Goal: Task Accomplishment & Management: Use online tool/utility

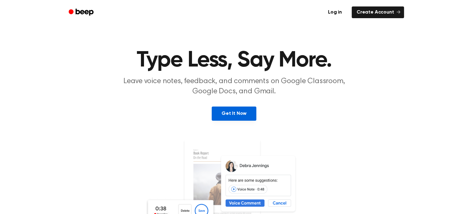
click at [229, 113] on link "Get It Now" at bounding box center [234, 113] width 45 height 14
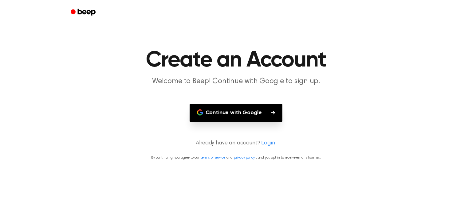
click at [231, 112] on button "Continue with Google" at bounding box center [236, 113] width 93 height 18
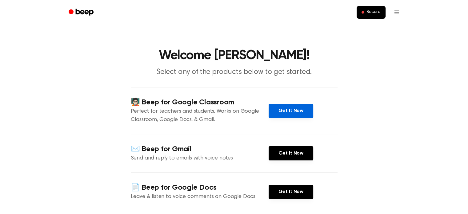
drag, startPoint x: 283, startPoint y: 101, endPoint x: 287, endPoint y: 111, distance: 11.7
click at [286, 109] on div "🧑🏻‍🏫 Beep for Google Classroom Perfect for teachers and students. Works on Goog…" at bounding box center [234, 110] width 207 height 47
click at [287, 111] on link "Get It Now" at bounding box center [290, 111] width 45 height 14
click at [367, 16] on button "Record" at bounding box center [370, 12] width 29 height 13
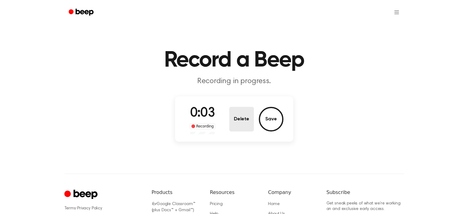
click at [243, 118] on button "Delete" at bounding box center [241, 119] width 25 height 25
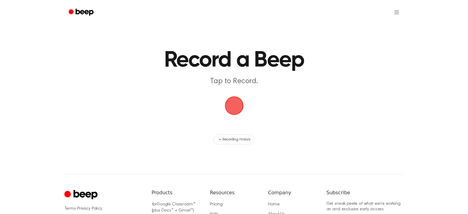
click at [240, 109] on span "button" at bounding box center [233, 105] width 19 height 19
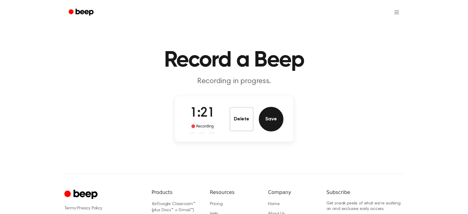
click at [266, 121] on button "Save" at bounding box center [271, 119] width 25 height 25
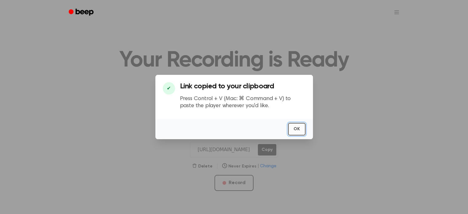
click at [293, 126] on button "OK" at bounding box center [297, 129] width 18 height 13
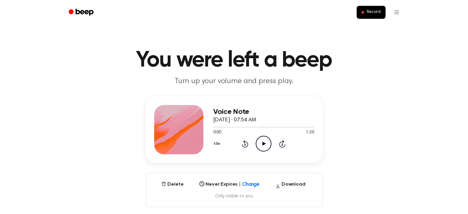
click at [267, 142] on icon "Play Audio" at bounding box center [263, 144] width 16 height 16
click at [265, 139] on icon "Pause Audio" at bounding box center [263, 144] width 16 height 16
